Goal: Task Accomplishment & Management: Manage account settings

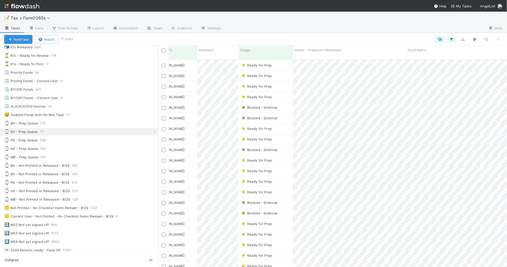
scroll to position [607, 0]
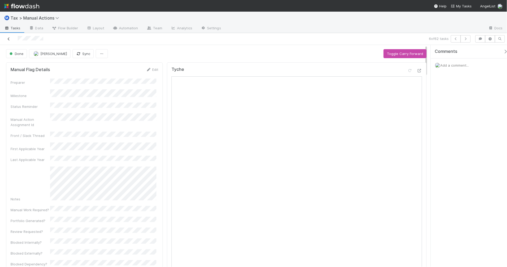
click at [7, 39] on icon at bounding box center [8, 38] width 5 height 3
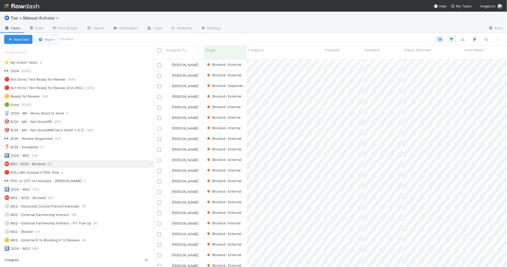
scroll to position [5, 5]
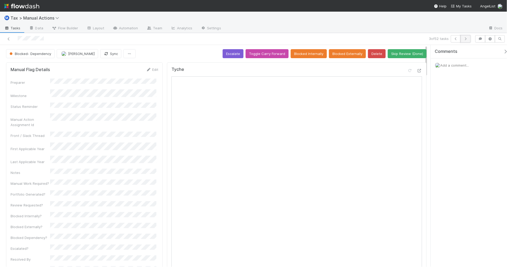
click at [465, 40] on icon "button" at bounding box center [465, 38] width 5 height 3
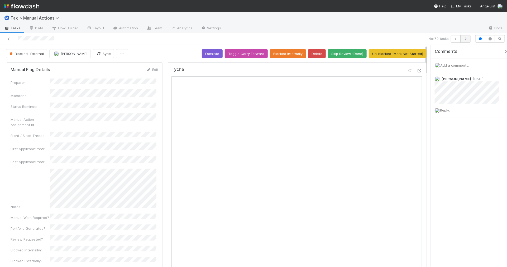
click at [466, 39] on icon "button" at bounding box center [465, 38] width 5 height 3
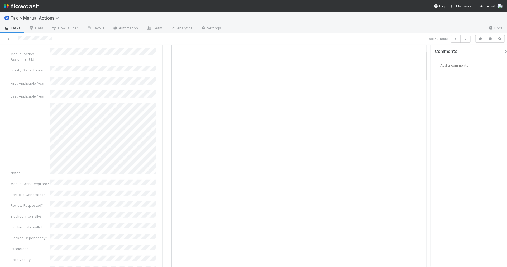
scroll to position [66, 0]
click at [347, 31] on div at bounding box center [354, 28] width 259 height 8
click at [355, 36] on div "5 of 52 tasks" at bounding box center [356, 38] width 235 height 7
click at [465, 40] on icon "button" at bounding box center [465, 38] width 5 height 3
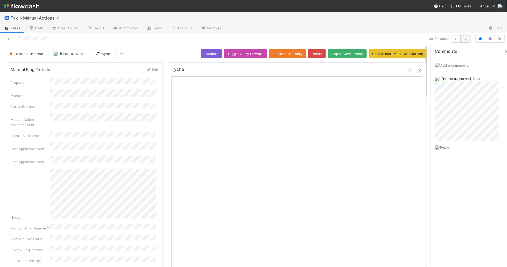
click at [464, 39] on icon "button" at bounding box center [465, 38] width 5 height 3
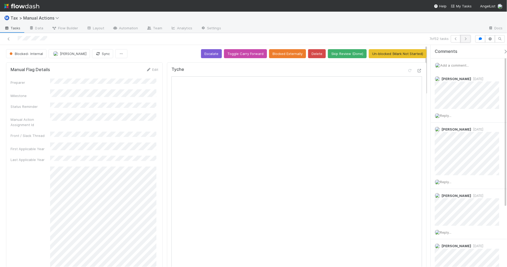
click at [466, 41] on button "button" at bounding box center [466, 38] width 10 height 7
click at [466, 38] on icon "button" at bounding box center [465, 38] width 5 height 3
click at [467, 38] on icon "button" at bounding box center [465, 38] width 5 height 3
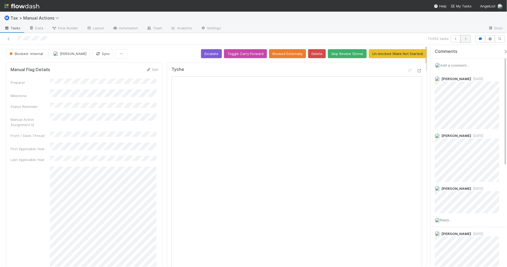
click at [464, 38] on icon "button" at bounding box center [465, 38] width 5 height 3
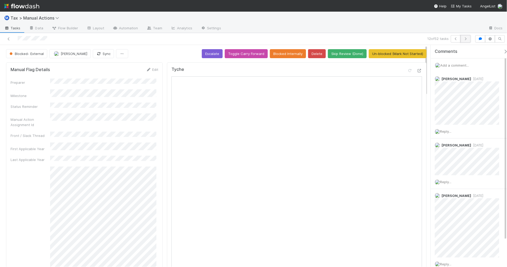
click at [467, 39] on icon "button" at bounding box center [465, 38] width 5 height 3
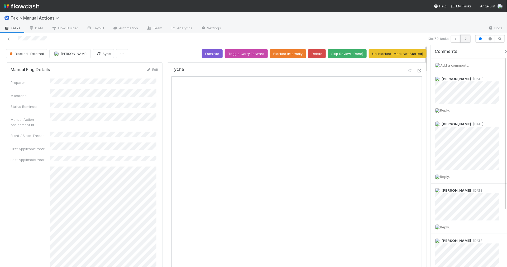
click at [465, 38] on icon "button" at bounding box center [465, 38] width 5 height 3
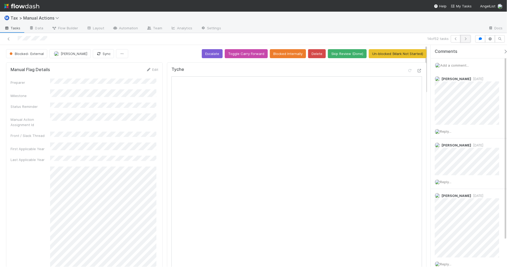
click at [465, 40] on icon "button" at bounding box center [465, 38] width 5 height 3
click at [466, 39] on icon "button" at bounding box center [465, 38] width 5 height 3
click at [464, 40] on icon "button" at bounding box center [465, 38] width 5 height 3
click at [466, 40] on button "button" at bounding box center [466, 38] width 10 height 7
click at [465, 39] on icon "button" at bounding box center [465, 38] width 5 height 3
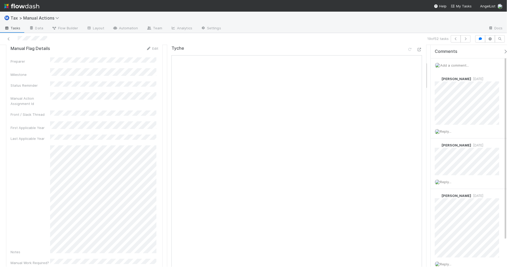
scroll to position [132, 0]
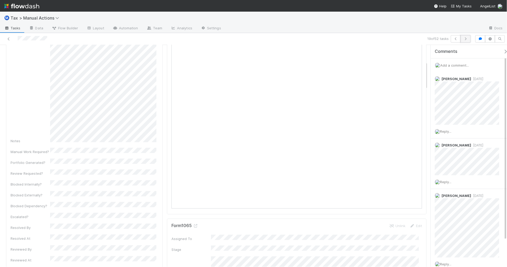
click at [466, 40] on icon "button" at bounding box center [465, 38] width 5 height 3
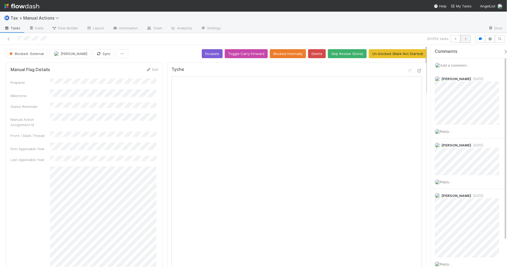
click at [466, 38] on icon "button" at bounding box center [465, 38] width 5 height 3
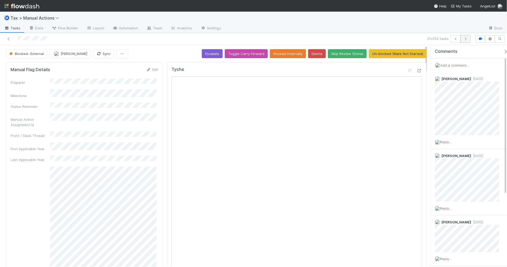
click at [467, 39] on icon "button" at bounding box center [465, 38] width 5 height 3
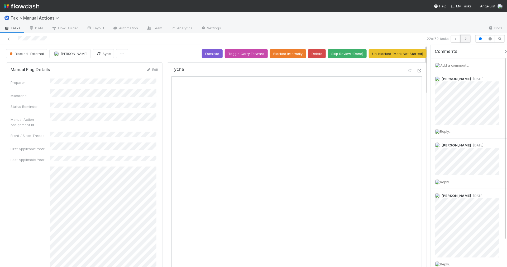
click at [464, 41] on button "button" at bounding box center [466, 38] width 10 height 7
click at [465, 41] on button "button" at bounding box center [466, 38] width 10 height 7
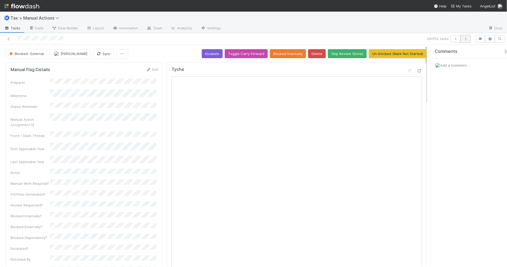
click at [465, 40] on button "button" at bounding box center [466, 38] width 10 height 7
click at [464, 41] on button "button" at bounding box center [466, 38] width 10 height 7
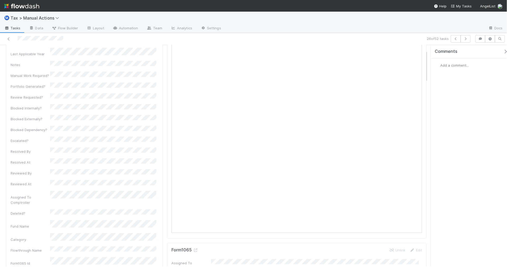
scroll to position [132, 0]
click at [466, 40] on button "button" at bounding box center [466, 38] width 10 height 7
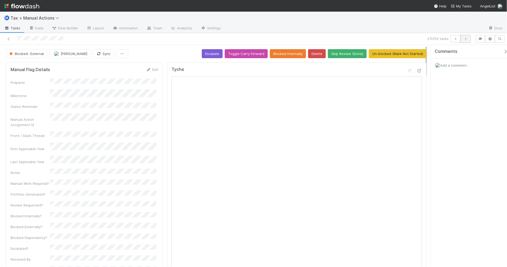
click at [466, 40] on icon "button" at bounding box center [465, 38] width 5 height 3
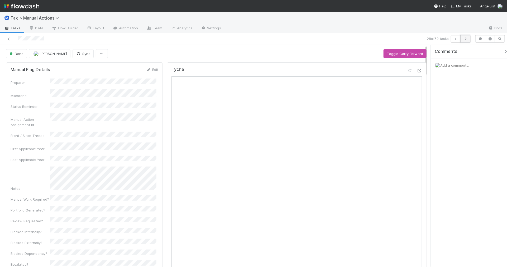
click at [468, 38] on icon "button" at bounding box center [465, 38] width 5 height 3
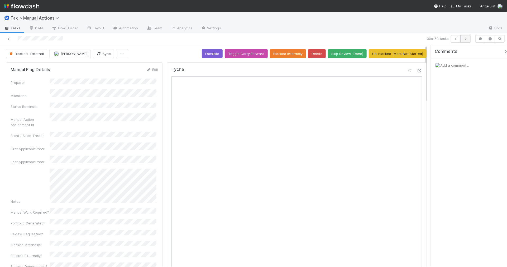
click at [467, 39] on icon "button" at bounding box center [465, 38] width 5 height 3
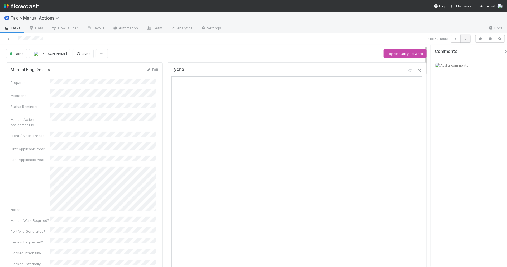
click at [466, 40] on button "button" at bounding box center [466, 38] width 10 height 7
click at [466, 41] on button "button" at bounding box center [466, 38] width 10 height 7
click at [469, 39] on button "button" at bounding box center [466, 38] width 10 height 7
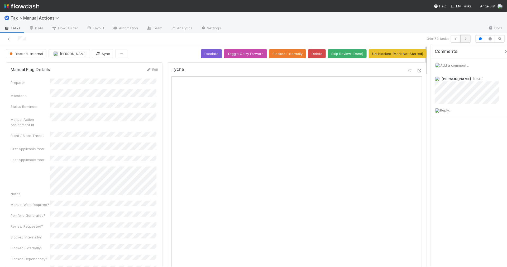
click at [466, 41] on button "button" at bounding box center [466, 38] width 10 height 7
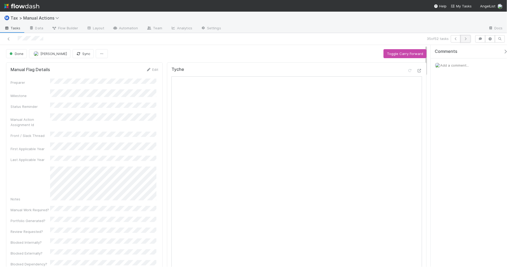
click at [464, 40] on icon "button" at bounding box center [465, 38] width 5 height 3
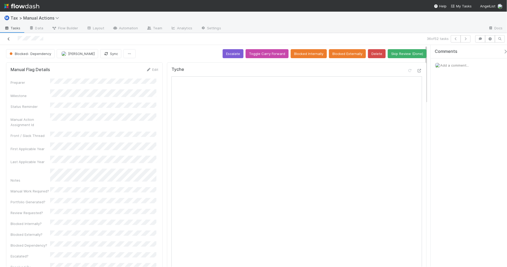
click at [8, 39] on icon at bounding box center [8, 38] width 5 height 3
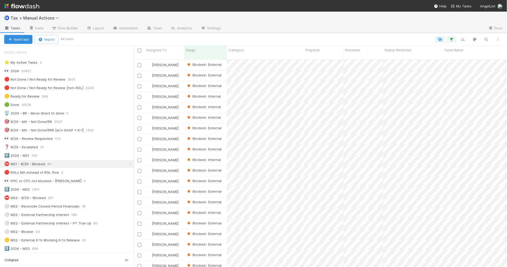
scroll to position [207, 368]
click at [237, 51] on span "Category" at bounding box center [237, 49] width 16 height 5
click at [238, 57] on div "Sort First → Last" at bounding box center [259, 60] width 60 height 8
click at [465, 38] on icon "button" at bounding box center [463, 39] width 5 height 5
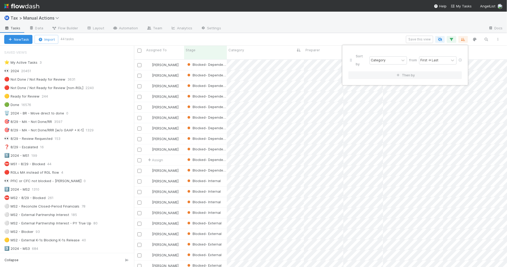
click at [327, 35] on div "Sort by Category from First → Last Then by" at bounding box center [253, 133] width 507 height 267
click at [72, 159] on div "1️⃣ 2024 - MS1 199" at bounding box center [69, 155] width 130 height 7
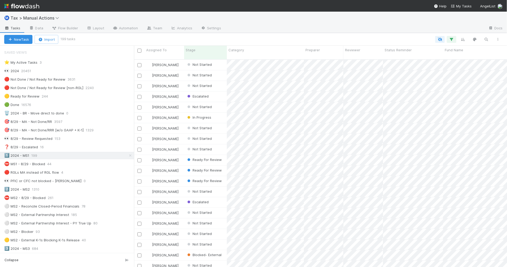
scroll to position [207, 368]
click at [252, 51] on div "Category" at bounding box center [266, 49] width 74 height 5
click at [252, 59] on div "Sort First → Last" at bounding box center [259, 60] width 60 height 8
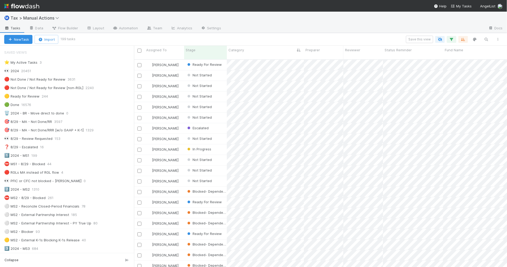
scroll to position [207, 368]
click at [450, 40] on icon "button" at bounding box center [451, 39] width 5 height 5
click at [368, 27] on div "4 filters Reset Filters If Form1065 -> Tax Year any = 2024 and Form1065 -> Fili…" at bounding box center [253, 133] width 507 height 267
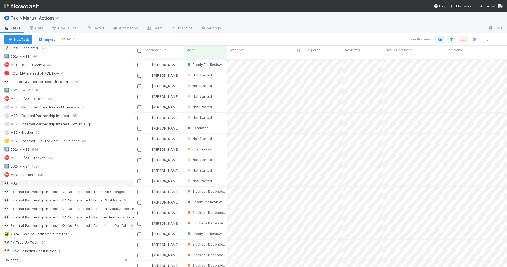
scroll to position [66, 0]
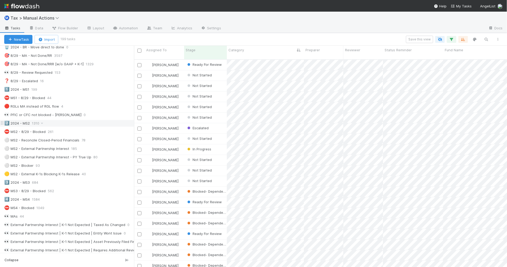
click at [67, 126] on div "2️⃣ 2024 - MS2 1310" at bounding box center [69, 123] width 130 height 7
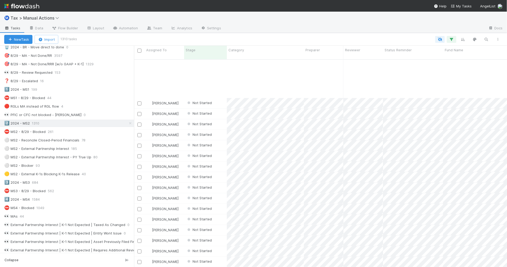
scroll to position [1287, 0]
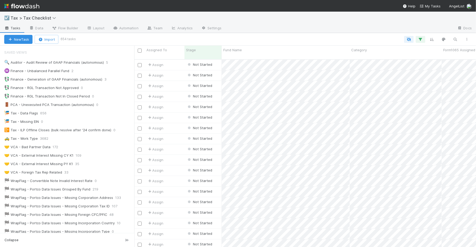
scroll to position [187, 336]
click at [92, 173] on div "🤝 VCA - Foreign Tax Rep Related 33" at bounding box center [69, 172] width 130 height 7
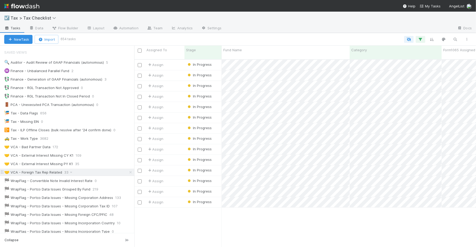
scroll to position [187, 336]
click at [91, 218] on div "🏁 WrapFlag - Portco Data Issues - Missing Foreign CFC/PFIC" at bounding box center [55, 214] width 103 height 7
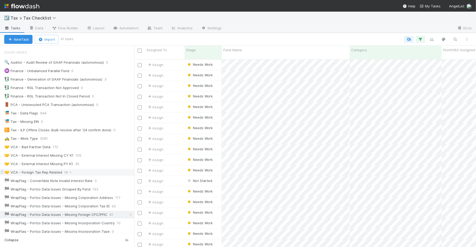
scroll to position [187, 336]
click at [80, 173] on div "🤝 VCA - Foreign Tax Rep Related 14" at bounding box center [69, 172] width 130 height 7
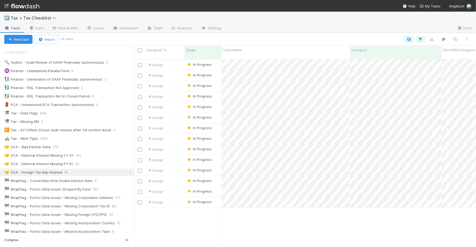
scroll to position [187, 336]
